Goal: Ask a question: Seek information or help from site administrators or community

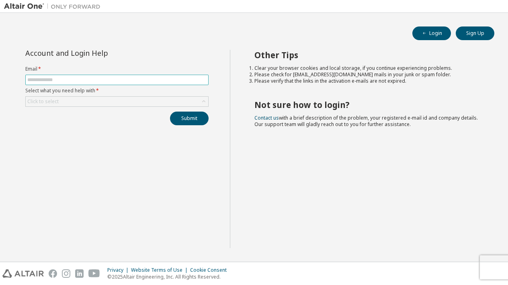
click at [153, 81] on input "text" at bounding box center [116, 80] width 179 height 6
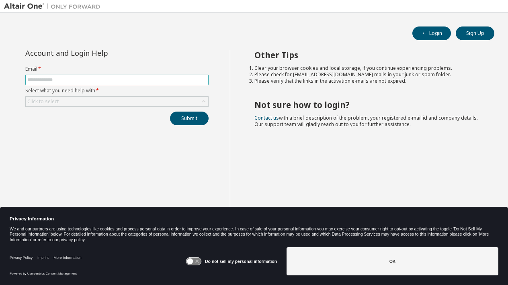
click at [153, 81] on input "text" at bounding box center [116, 80] width 179 height 6
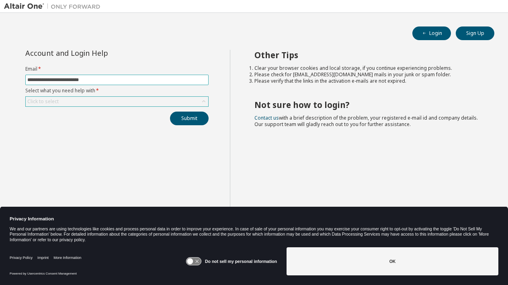
type input "**********"
click at [131, 103] on div "Click to select" at bounding box center [117, 102] width 183 height 10
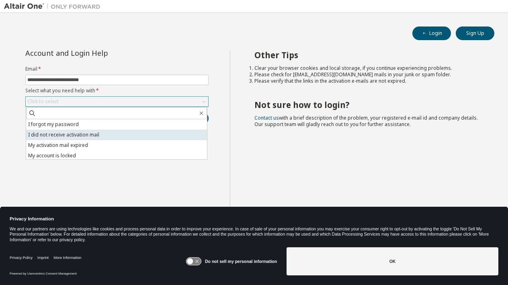
click at [99, 130] on li "I did not receive activation mail" at bounding box center [116, 135] width 181 height 10
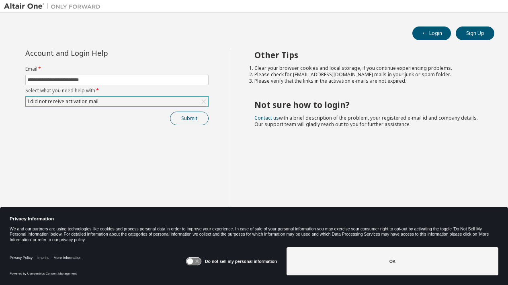
click at [181, 120] on button "Submit" at bounding box center [189, 119] width 39 height 14
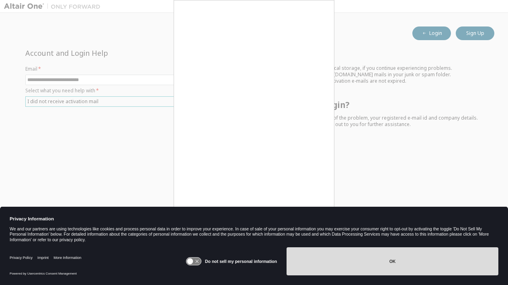
click at [358, 258] on button "OK" at bounding box center [393, 262] width 212 height 28
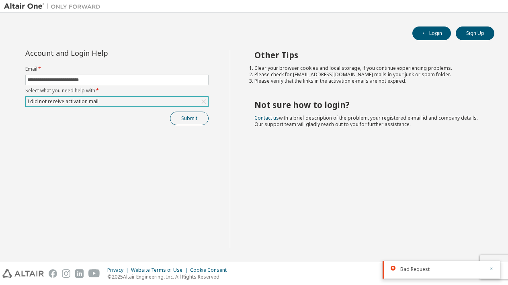
click at [195, 120] on button "Submit" at bounding box center [189, 119] width 39 height 14
